Goal: Navigation & Orientation: Find specific page/section

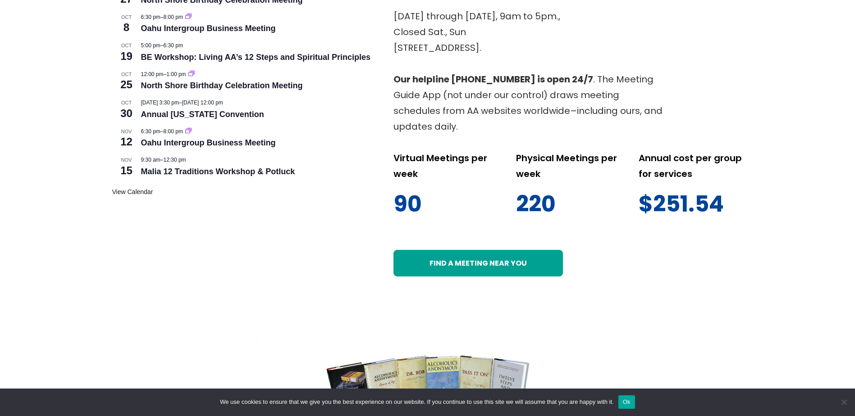
scroll to position [541, 0]
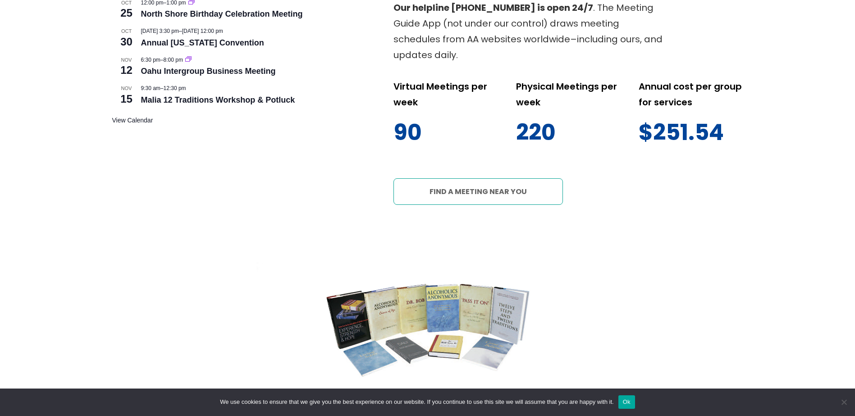
click at [481, 189] on link "Find a meeting near you" at bounding box center [477, 191] width 169 height 26
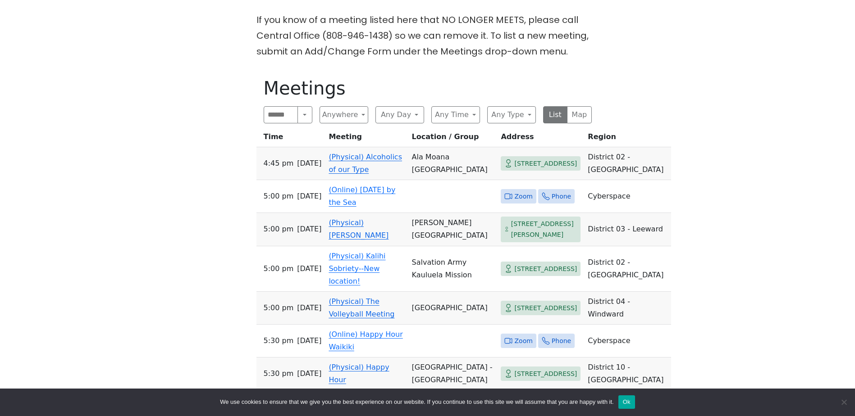
scroll to position [420, 0]
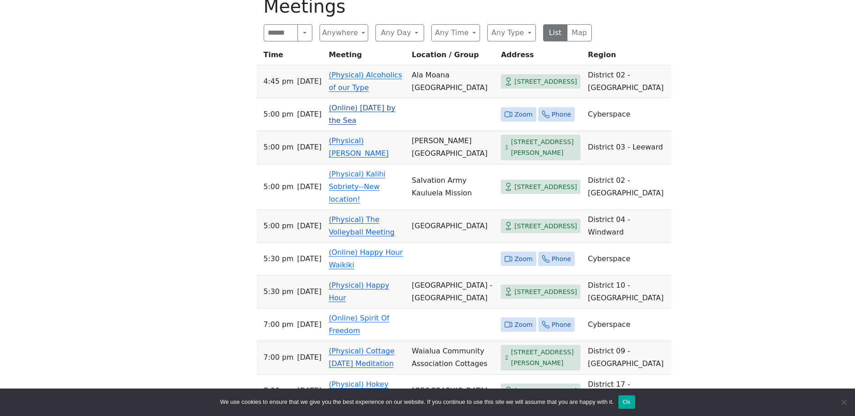
click at [358, 114] on link "(Online) [DATE] by the Sea" at bounding box center [361, 114] width 67 height 21
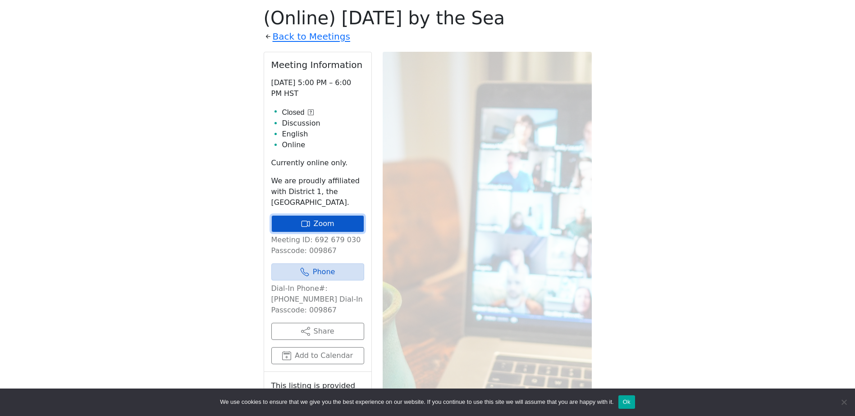
click at [333, 223] on link "Zoom" at bounding box center [317, 223] width 93 height 17
